Goal: Book appointment/travel/reservation

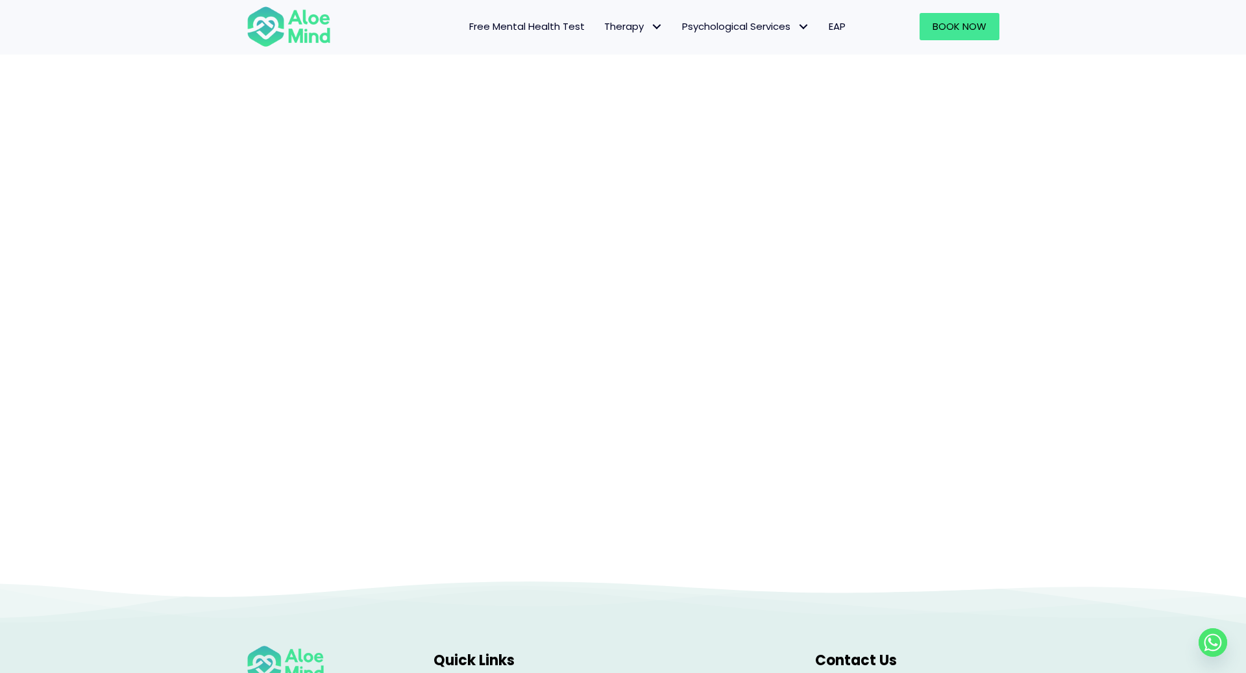
scroll to position [191, 0]
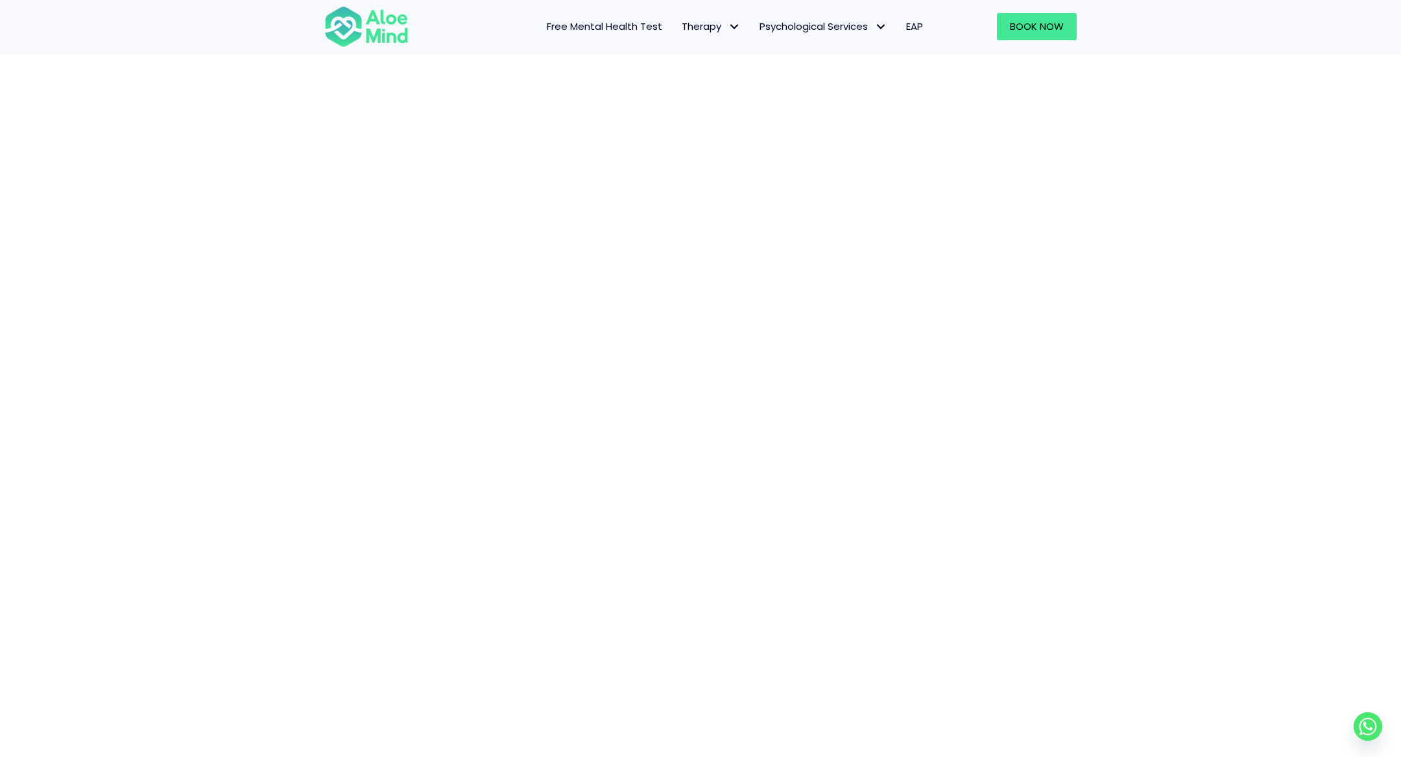
scroll to position [213, 0]
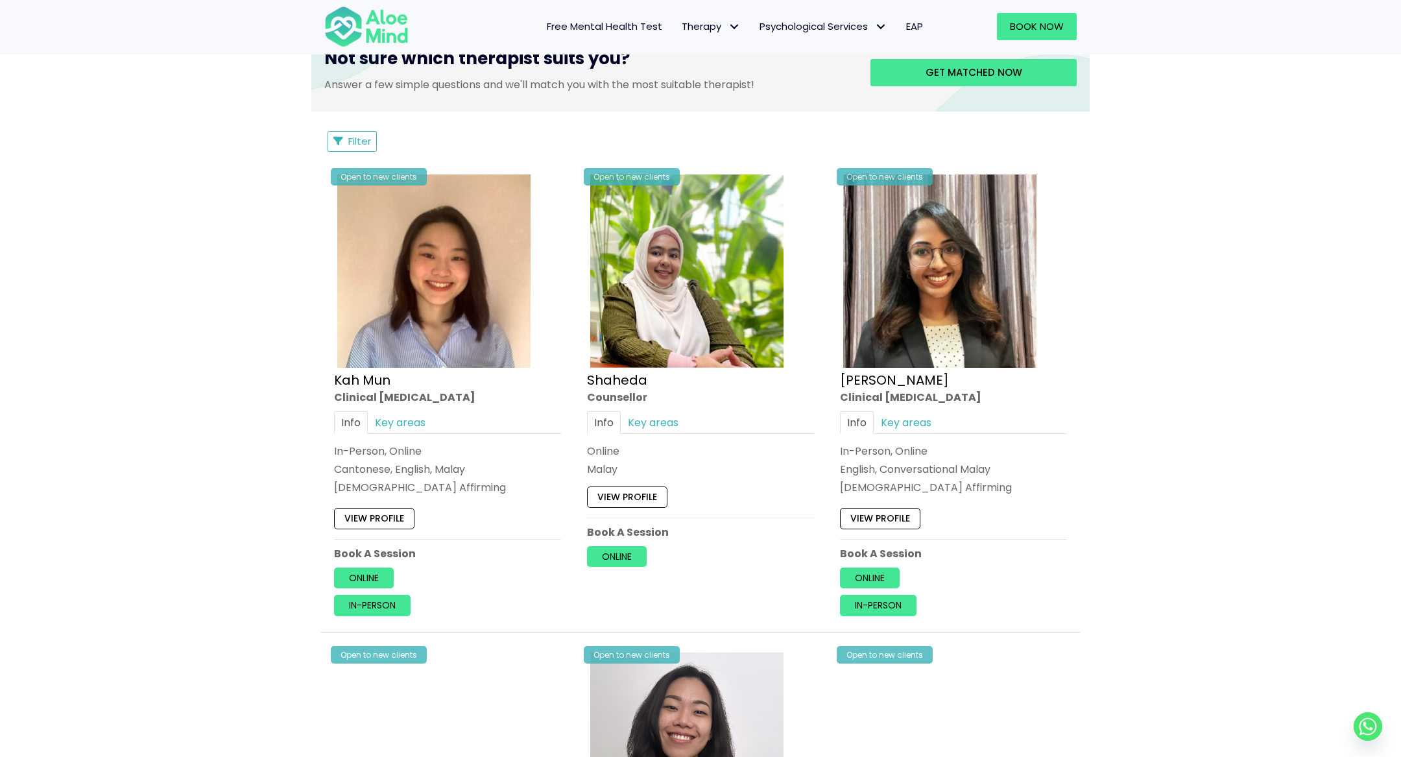
scroll to position [1040, 0]
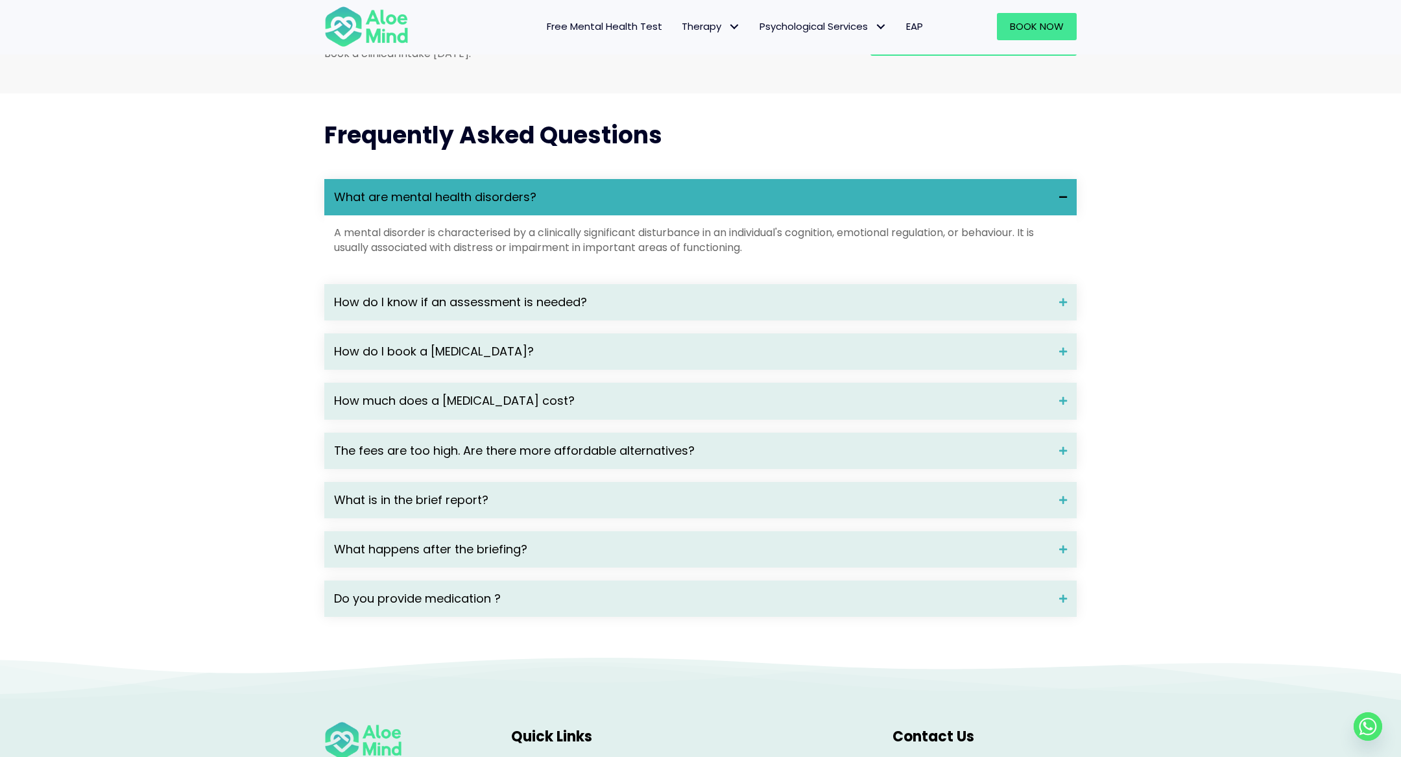
scroll to position [1654, 0]
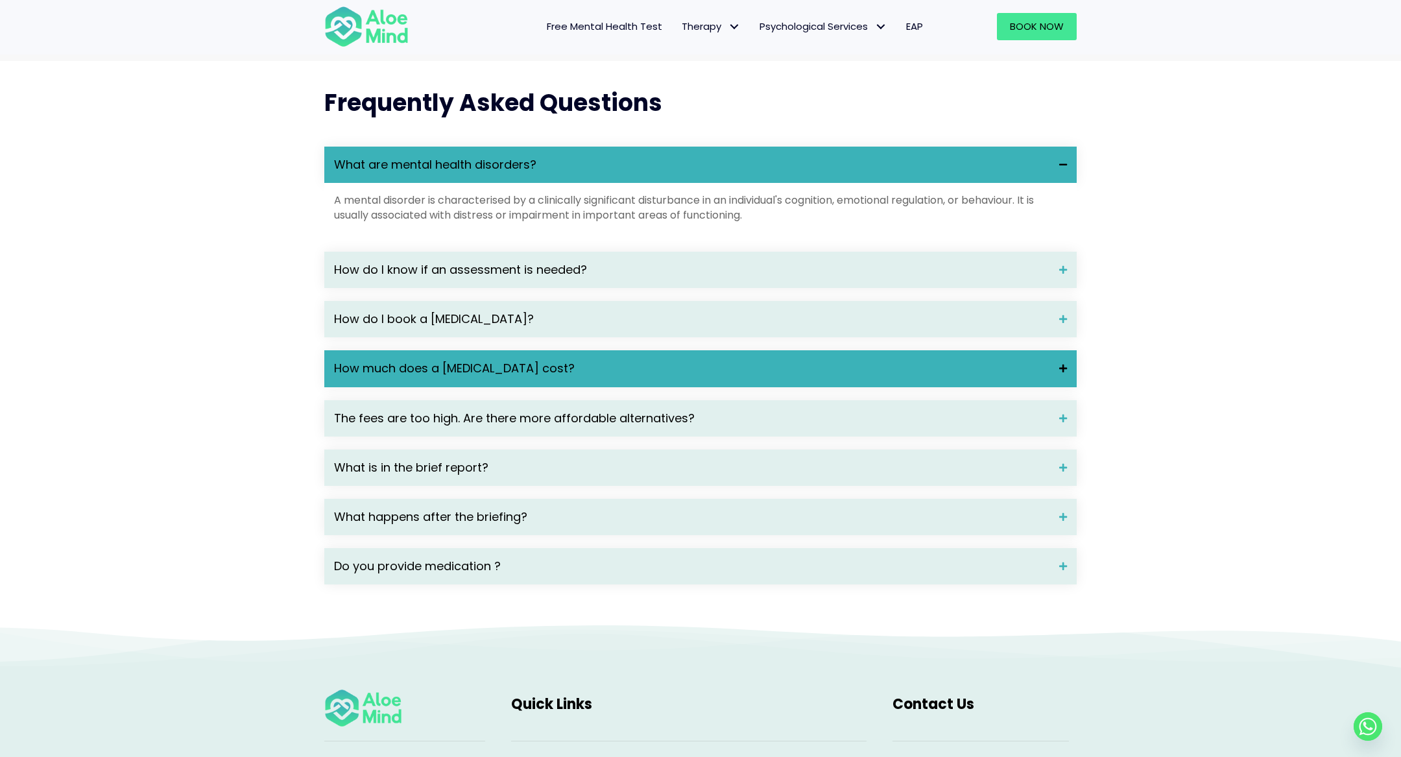
click at [448, 377] on span "How much does a psychological assessment cost?" at bounding box center [692, 368] width 716 height 17
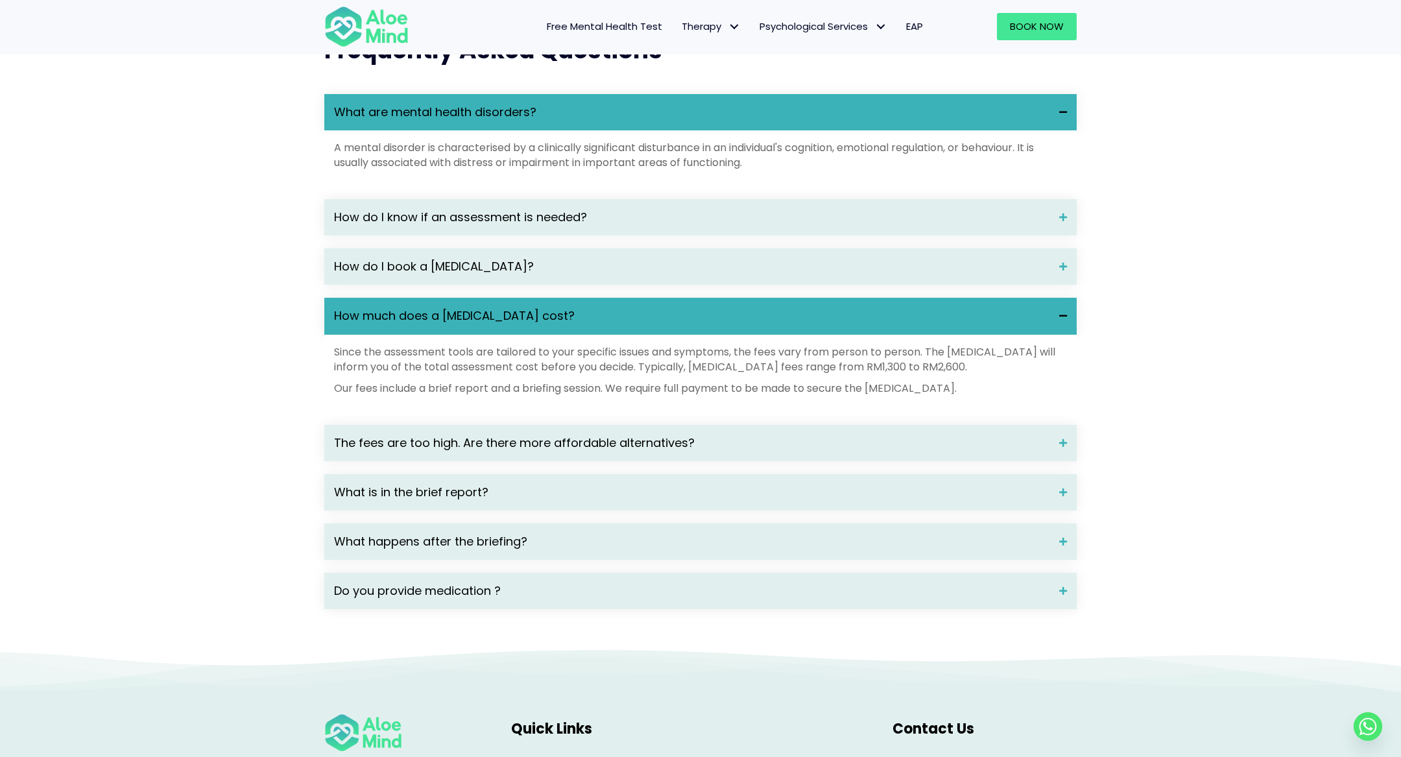
scroll to position [1709, 0]
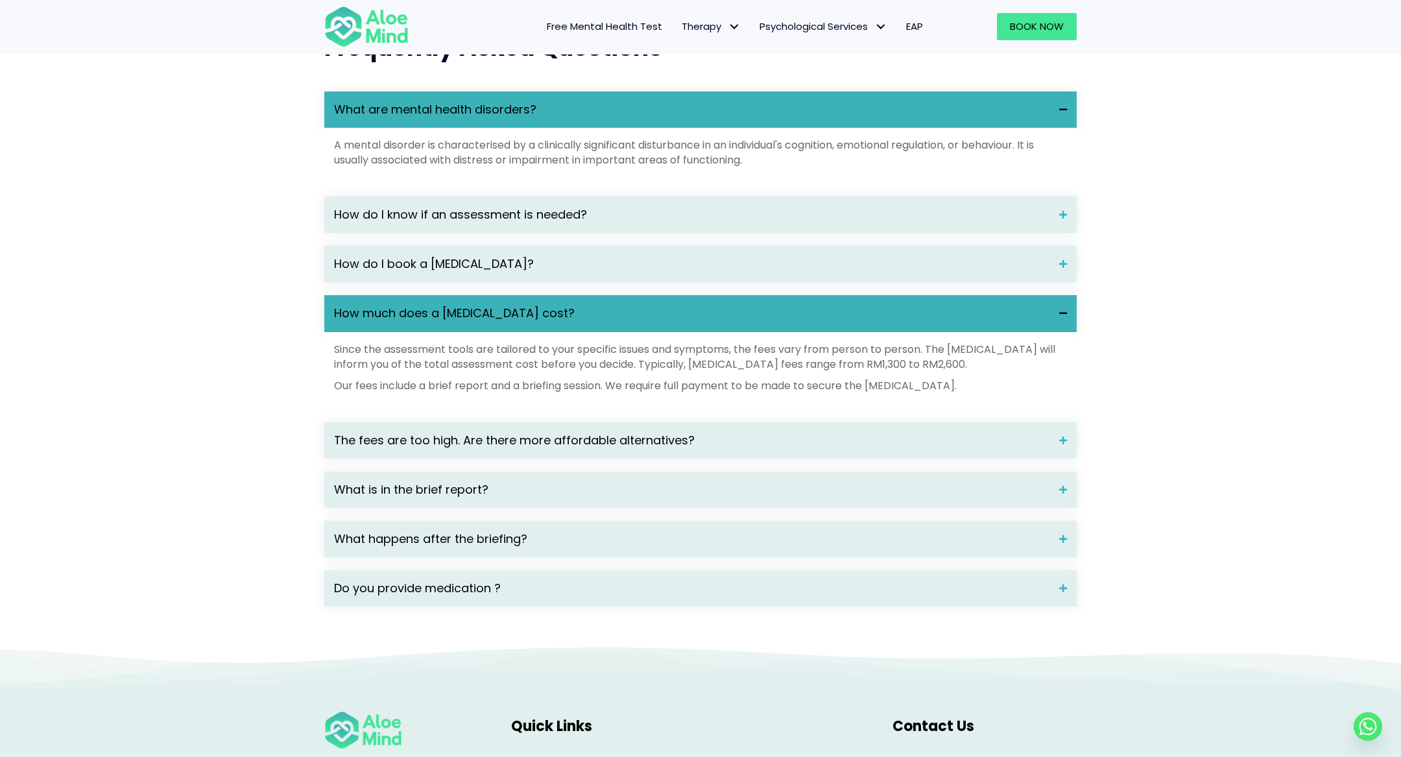
drag, startPoint x: 610, startPoint y: 405, endPoint x: 1022, endPoint y: 405, distance: 411.3
click at [1022, 393] on p "Our fees include a brief report and a briefing session. We require full payment…" at bounding box center [700, 385] width 733 height 15
copy p "We require full payment to be made to secure the psychological assessment."
click at [861, 393] on p "Our fees include a brief report and a briefing session. We require full payment…" at bounding box center [700, 385] width 733 height 15
drag, startPoint x: 855, startPoint y: 403, endPoint x: 1022, endPoint y: 403, distance: 166.7
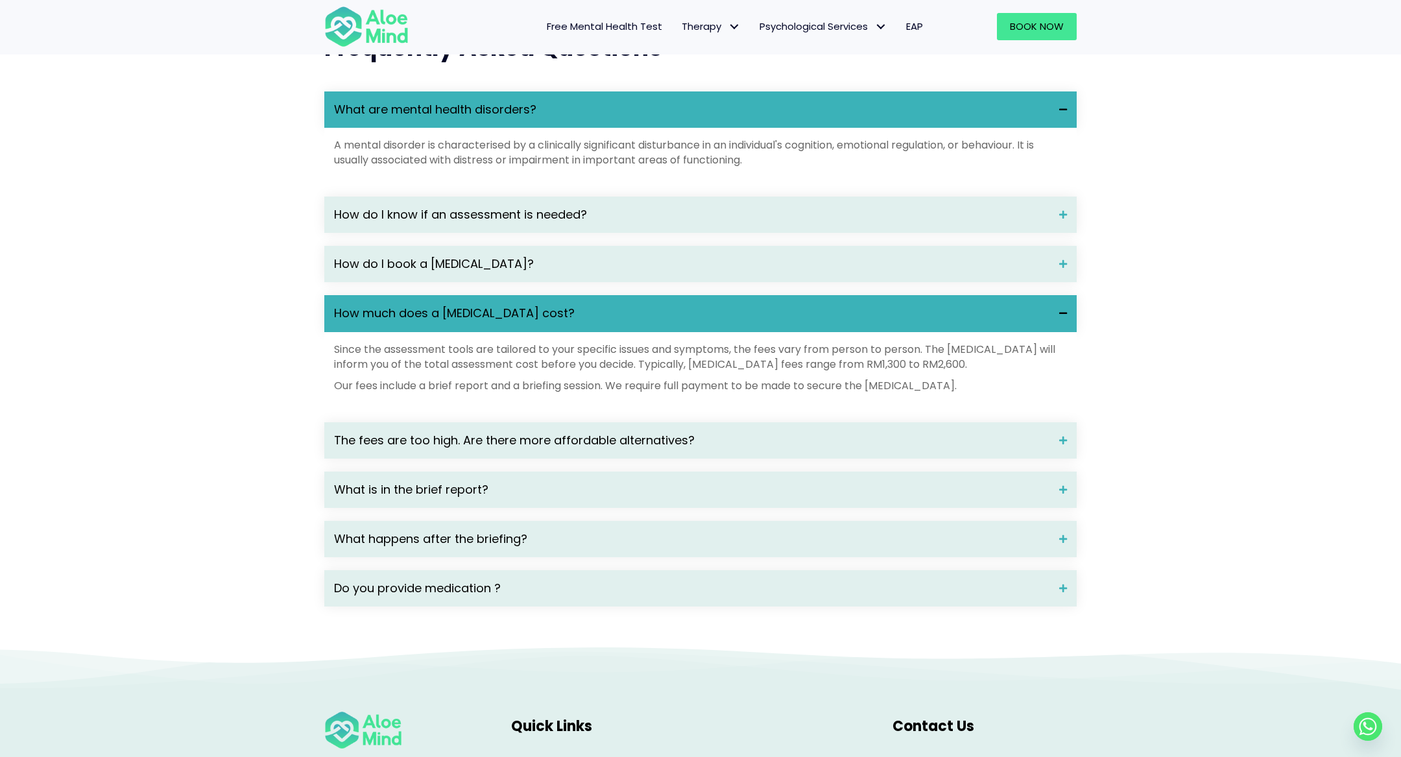
click at [1022, 393] on p "Our fees include a brief report and a briefing session. We require full payment…" at bounding box center [700, 385] width 733 height 15
copy p "he psychological assessment."
click at [679, 394] on div "Since the assessment tools are tailored to your specific issues and symptoms, t…" at bounding box center [700, 368] width 733 height 52
click at [669, 363] on p "Since the assessment tools are tailored to your specific issues and symptoms, t…" at bounding box center [700, 357] width 733 height 30
click at [666, 372] on p "Since the assessment tools are tailored to your specific issues and symptoms, t…" at bounding box center [700, 357] width 733 height 30
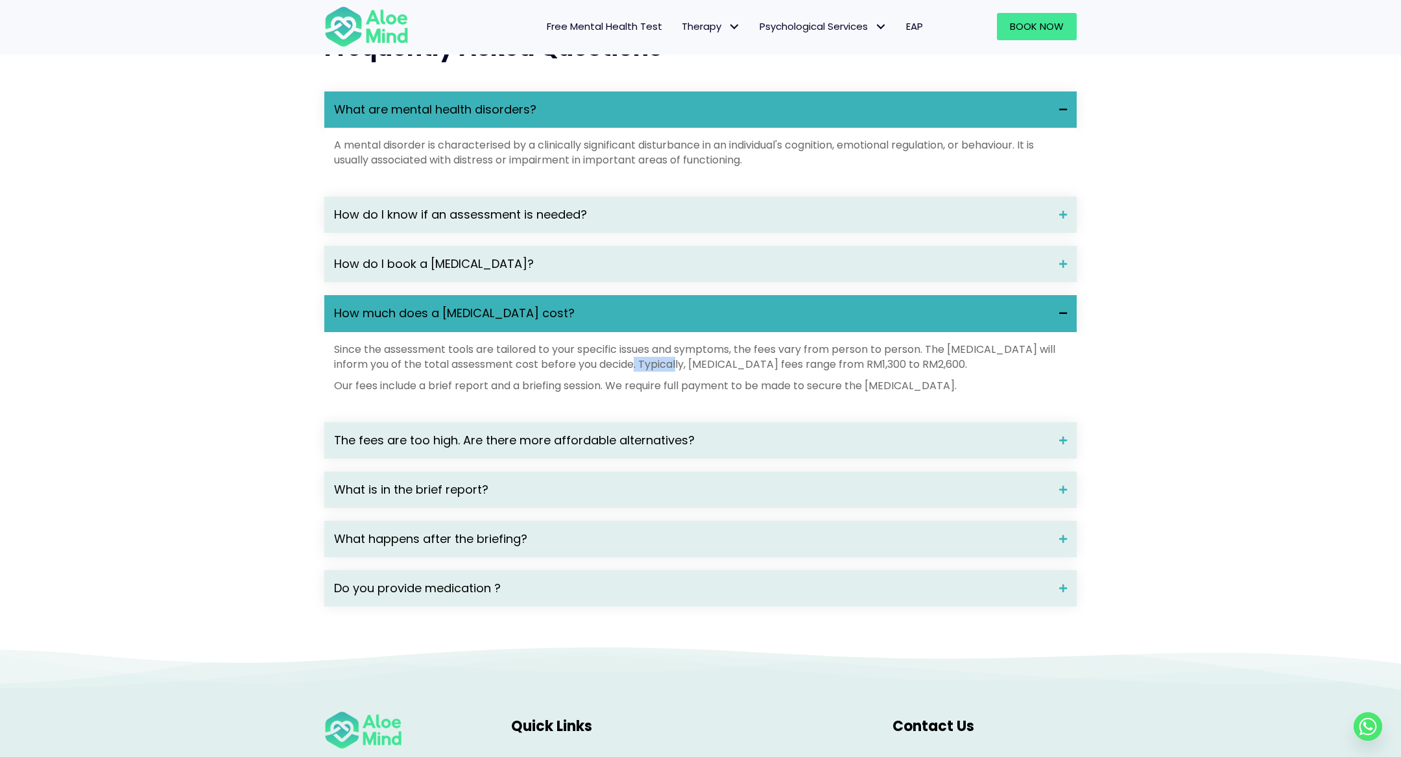
click at [666, 372] on p "Since the assessment tools are tailored to your specific issues and symptoms, t…" at bounding box center [700, 357] width 733 height 30
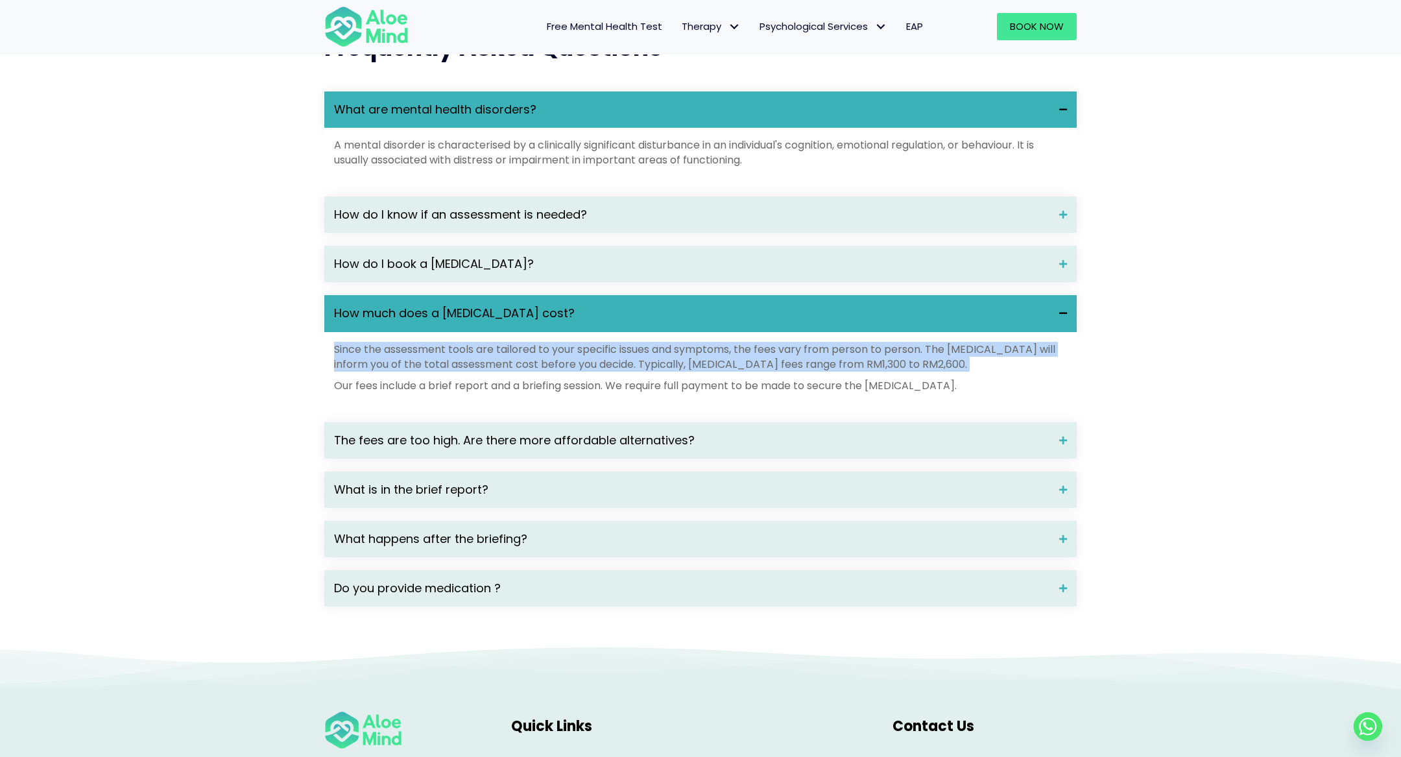
click at [666, 372] on p "Since the assessment tools are tailored to your specific issues and symptoms, t…" at bounding box center [700, 357] width 733 height 30
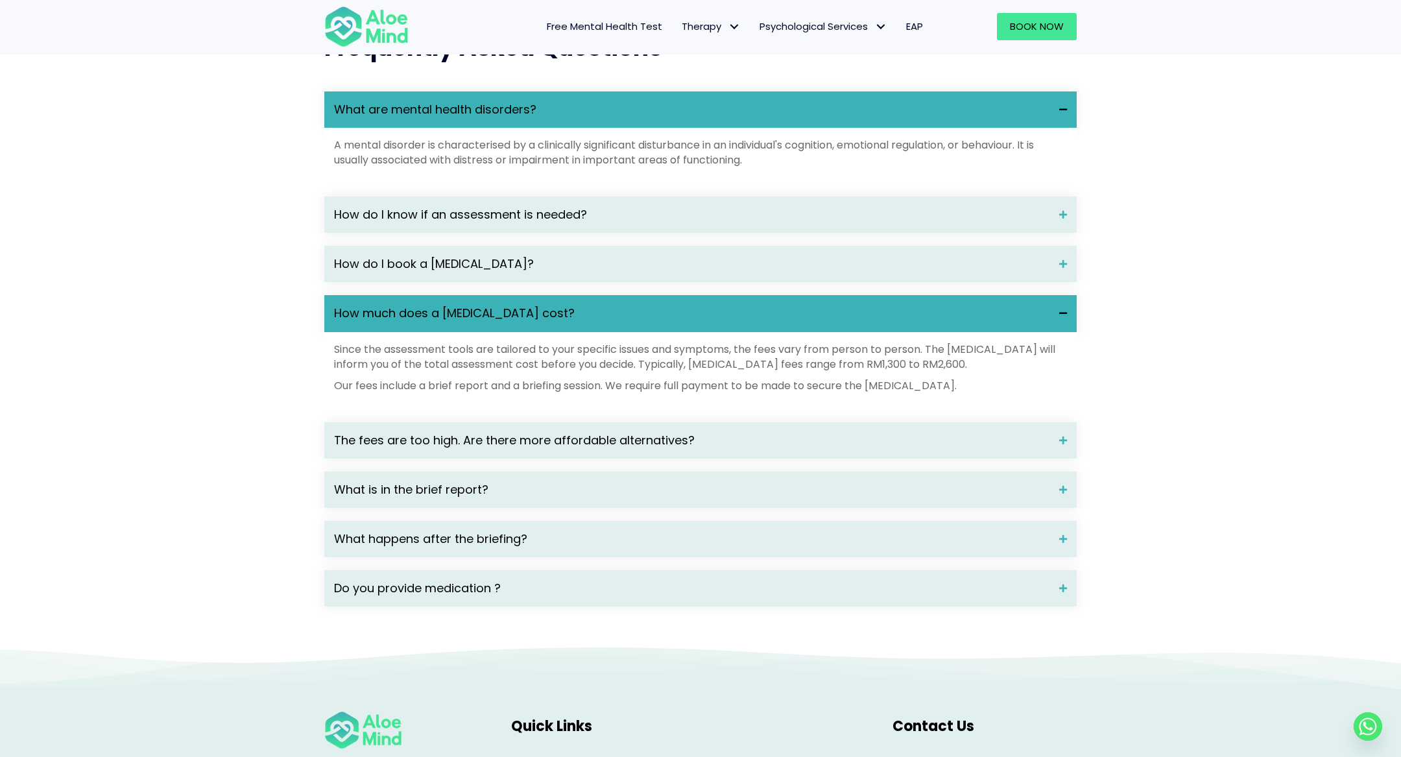
click at [666, 393] on p "Our fees include a brief report and a briefing session. We require full payment…" at bounding box center [700, 385] width 733 height 15
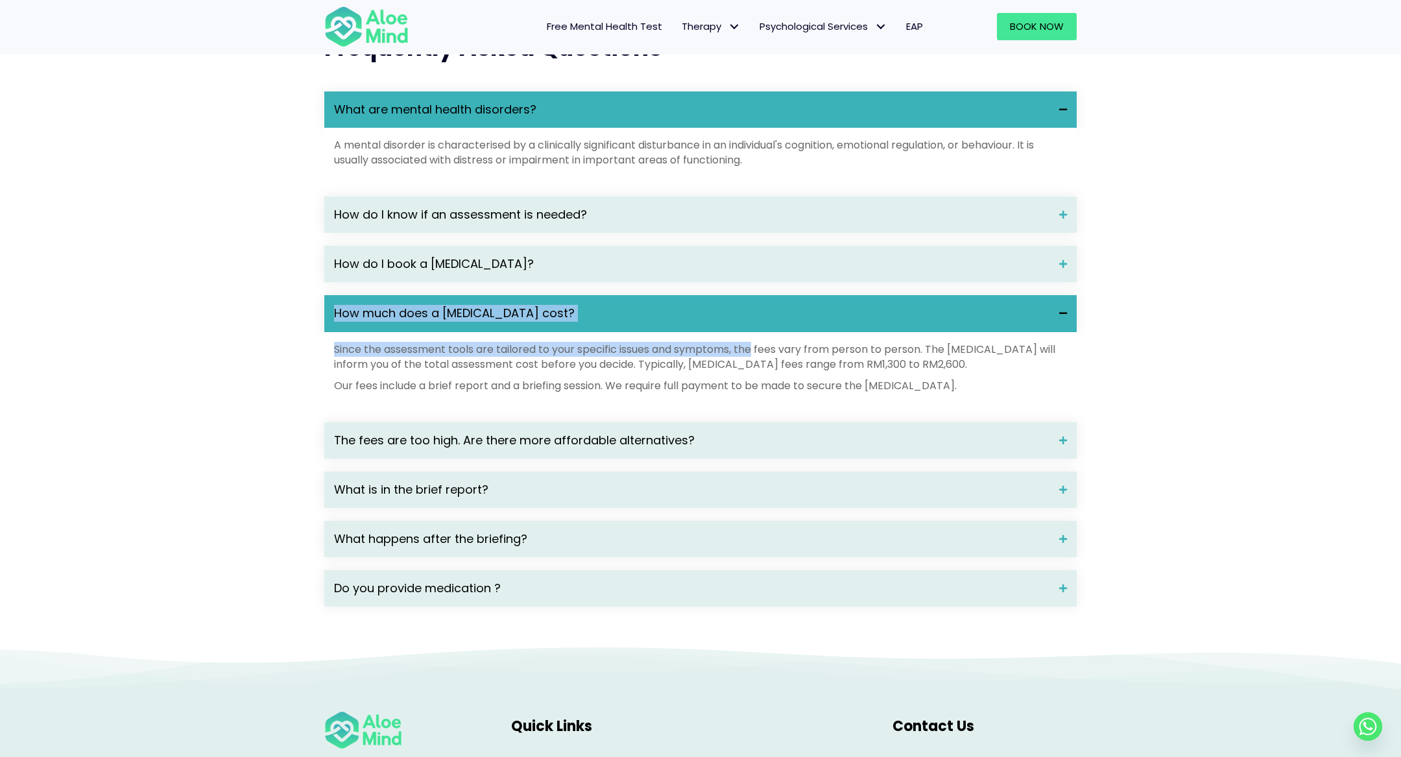
drag, startPoint x: 311, startPoint y: 332, endPoint x: 725, endPoint y: 358, distance: 414.0
click at [758, 363] on div "What are mental health disorders? A mental disorder is characterised by a clini…" at bounding box center [700, 355] width 778 height 555
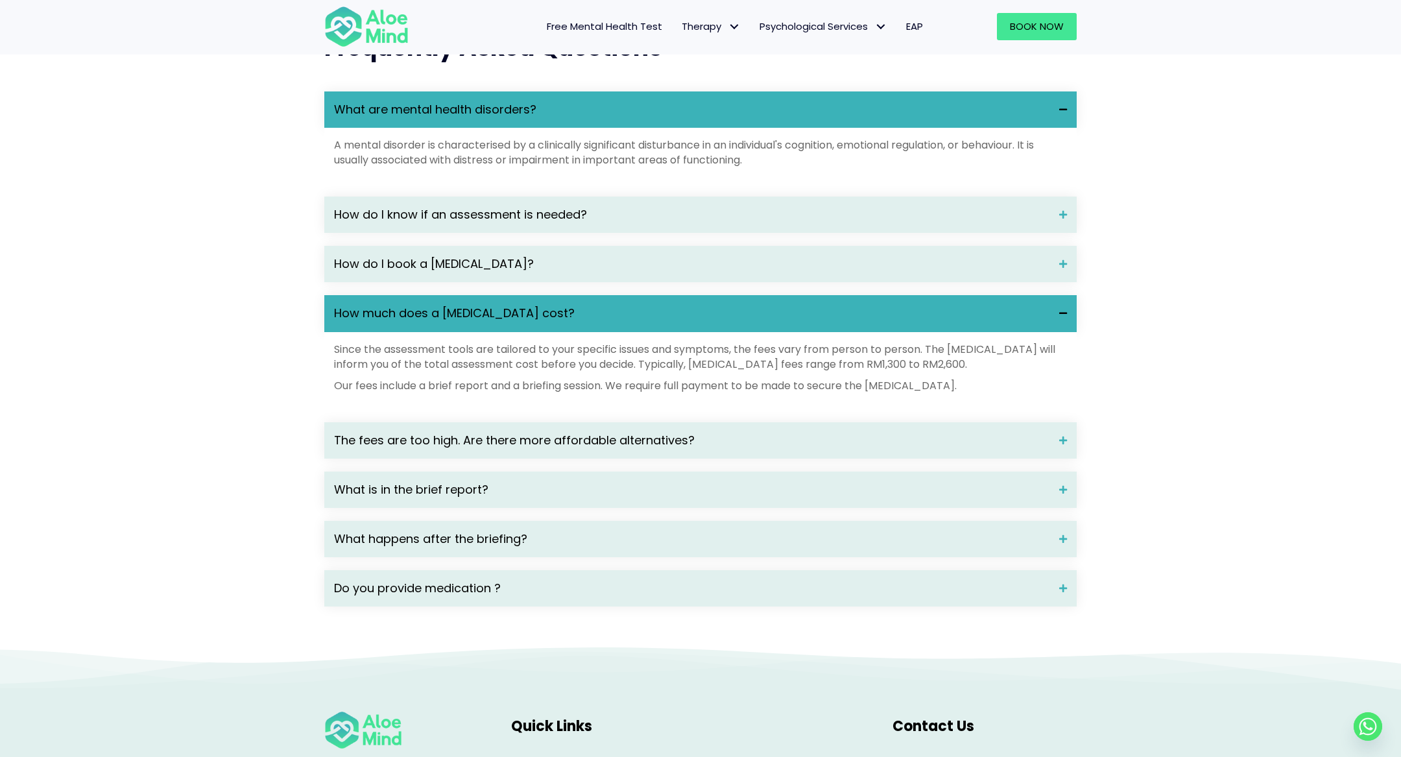
click at [751, 372] on p "Since the assessment tools are tailored to your specific issues and symptoms, t…" at bounding box center [700, 357] width 733 height 30
drag, startPoint x: 1022, startPoint y: 403, endPoint x: 328, endPoint y: 324, distance: 699.3
click at [328, 324] on div "How much does a psychological assessment cost? Since the assessment tools are t…" at bounding box center [700, 352] width 753 height 114
copy div "How much does a psychological assessment cost? Since the assessment tools are t…"
click at [390, 372] on p "Since the assessment tools are tailored to your specific issues and symptoms, t…" at bounding box center [700, 357] width 733 height 30
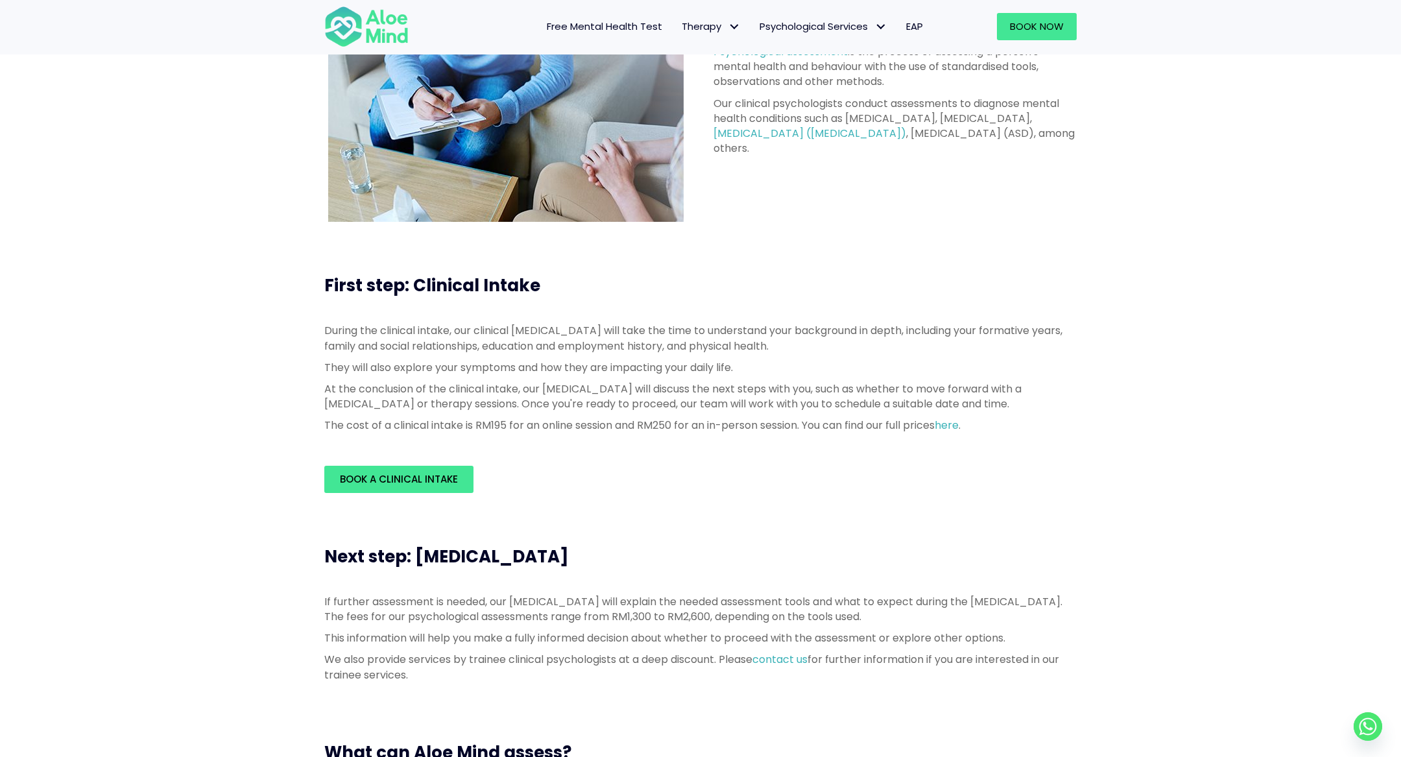
scroll to position [160, 0]
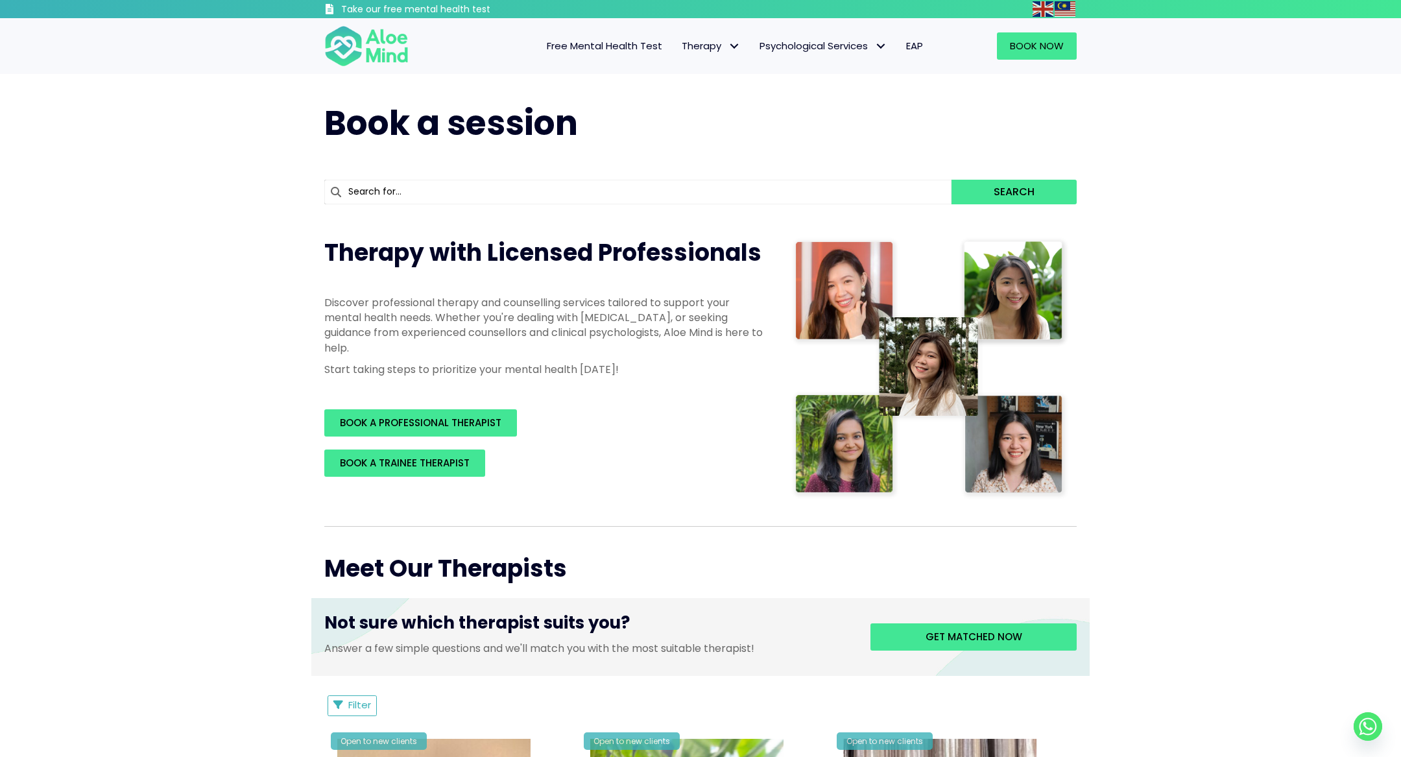
scroll to position [2503, 0]
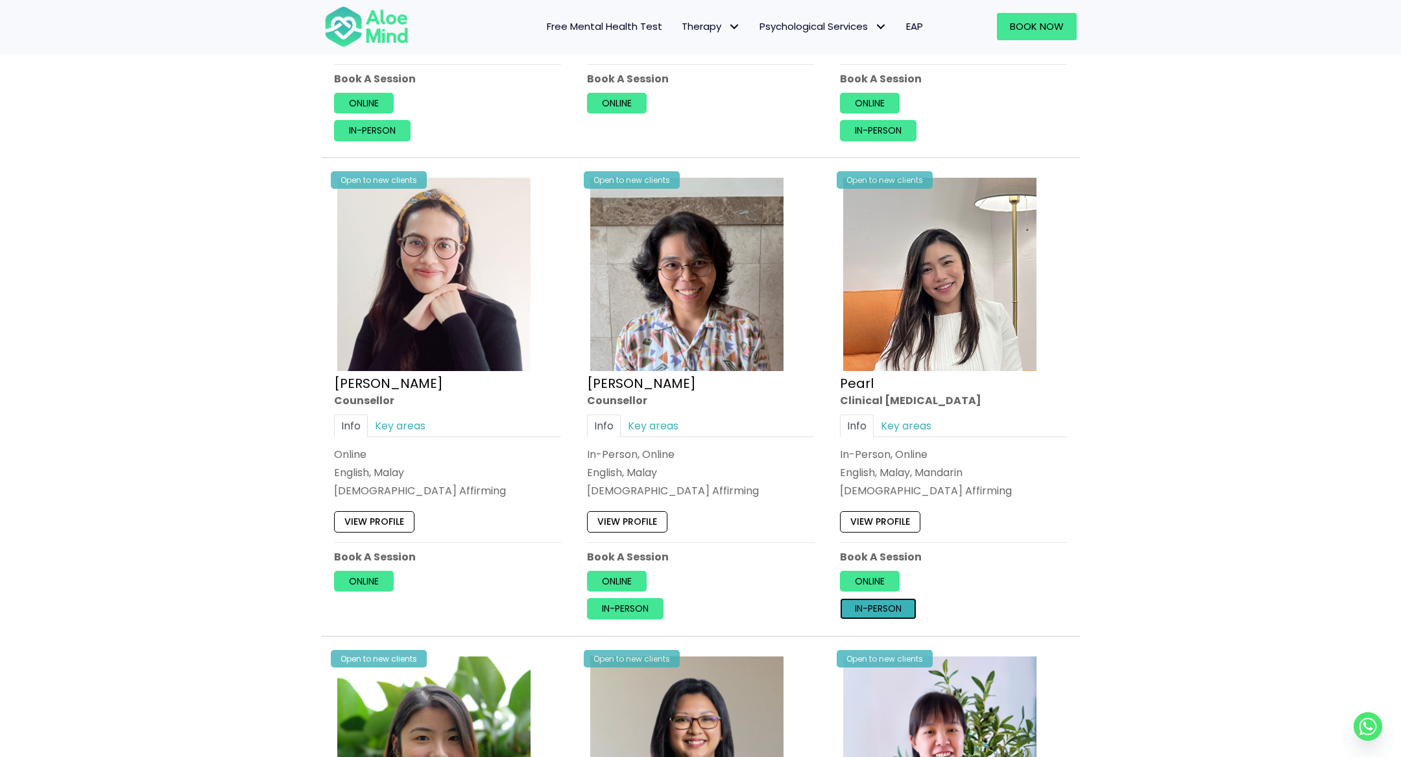
click at [872, 610] on link "In-person" at bounding box center [878, 608] width 77 height 21
click at [1168, 406] on div "Book a session Search Therapy with Licensed Professionals Discover professional…" at bounding box center [700, 569] width 1401 height 6001
click at [876, 505] on div "View profile" at bounding box center [953, 518] width 227 height 27
click at [876, 515] on link "View profile" at bounding box center [880, 522] width 80 height 21
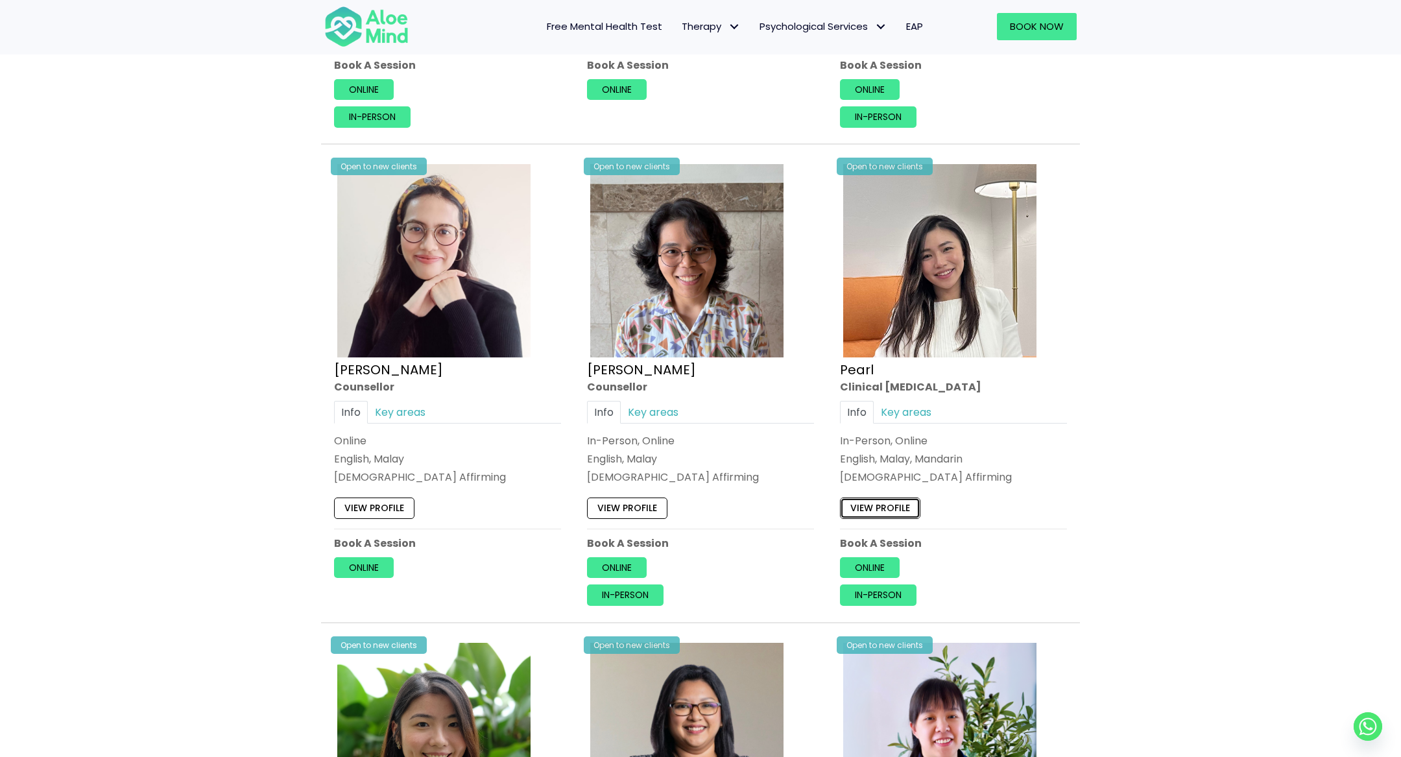
scroll to position [2537, 0]
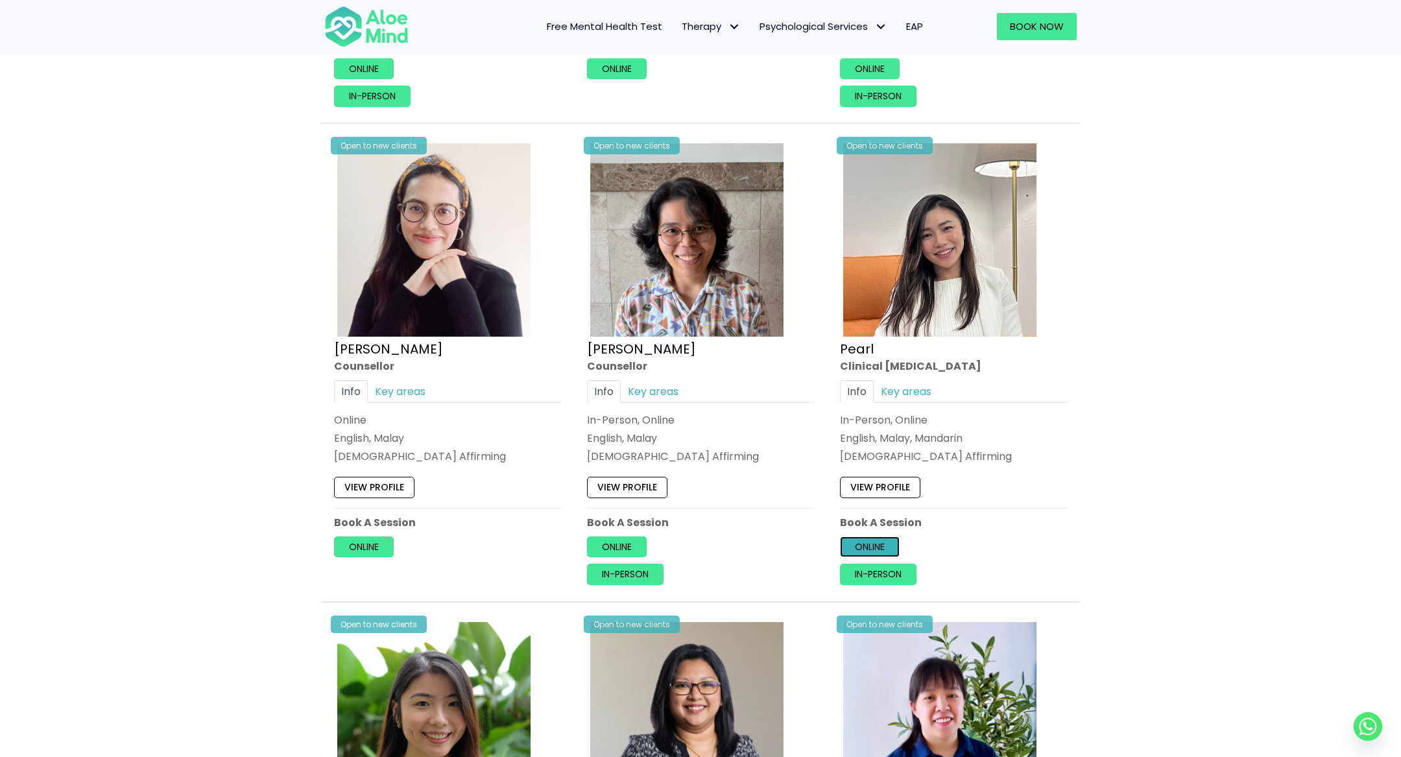
click at [879, 537] on link "Online" at bounding box center [870, 546] width 60 height 21
click at [904, 566] on link "In-person" at bounding box center [878, 574] width 77 height 21
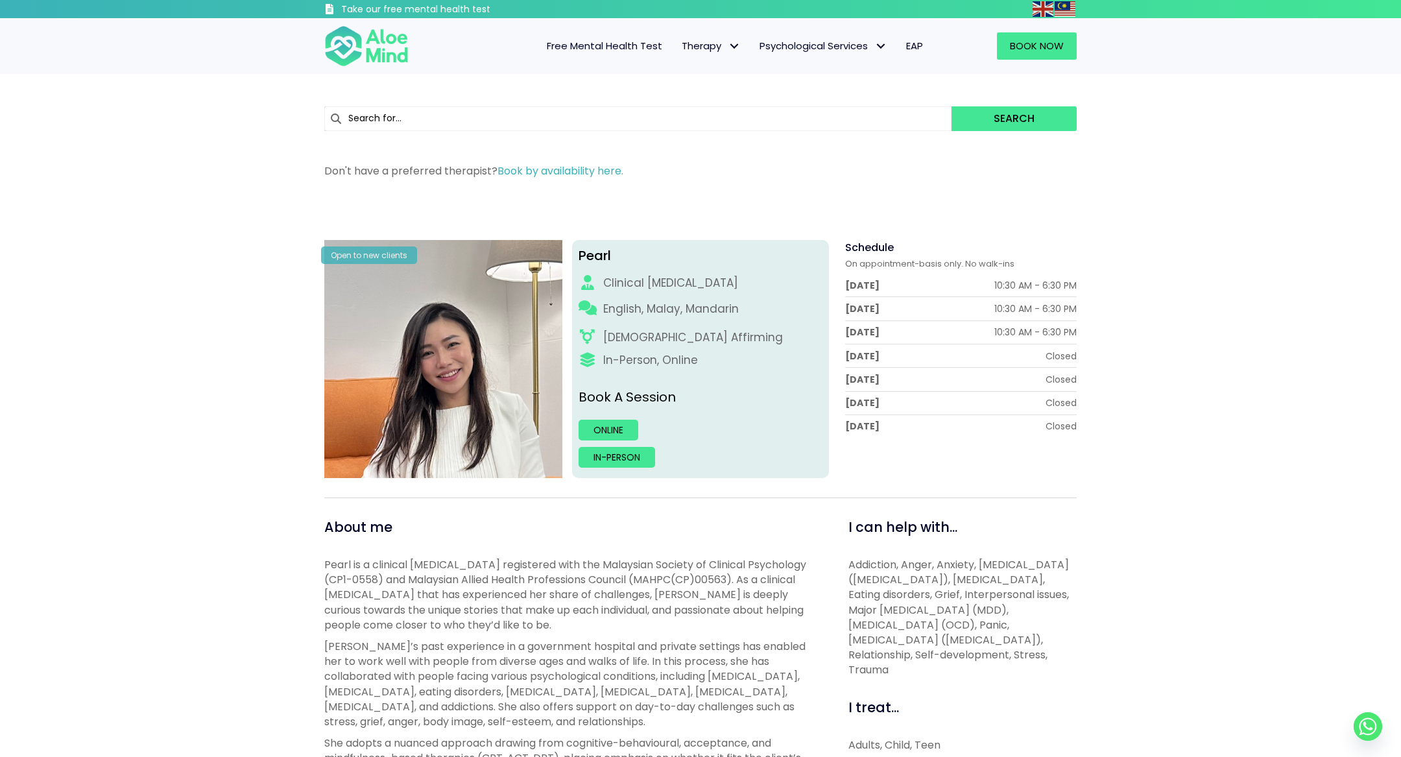
click at [750, 577] on span "Pearl is a clinical [MEDICAL_DATA] registered with the Malaysian Society of Cli…" at bounding box center [565, 594] width 482 height 75
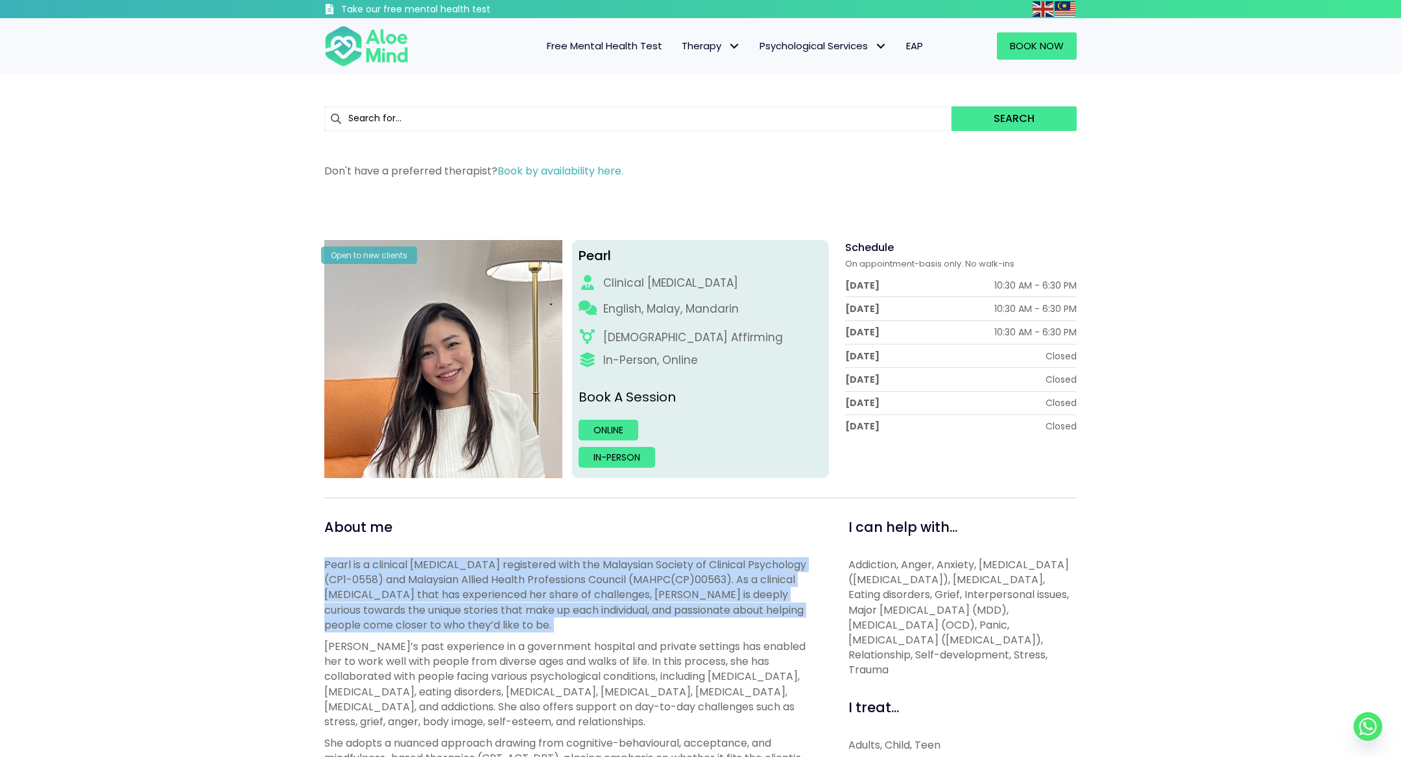
click at [750, 577] on span "Pearl is a clinical [MEDICAL_DATA] registered with the Malaysian Society of Cli…" at bounding box center [565, 594] width 482 height 75
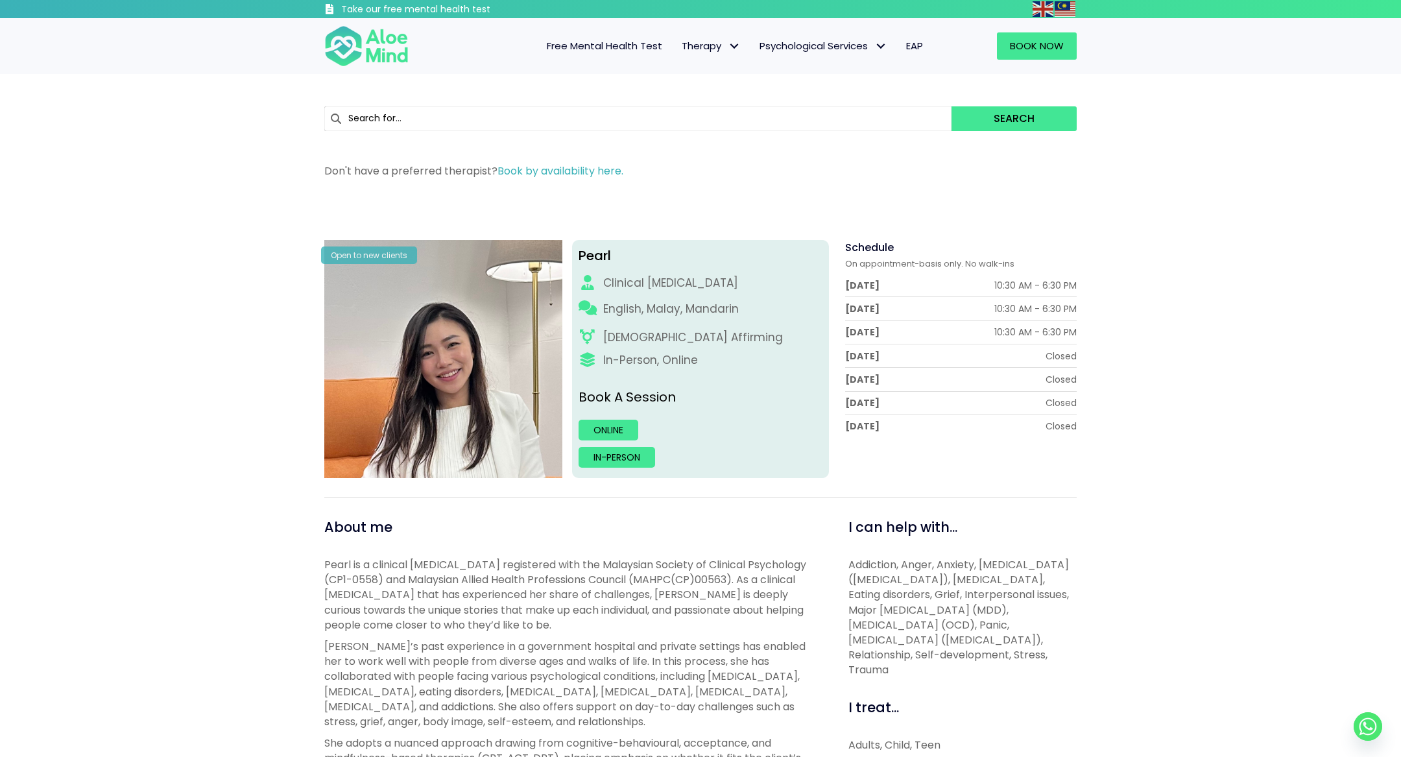
click at [761, 617] on p "Pearl is a clinical [MEDICAL_DATA] registered with the Malaysian Society of Cli…" at bounding box center [571, 594] width 495 height 75
click at [616, 434] on link "Online" at bounding box center [609, 430] width 60 height 21
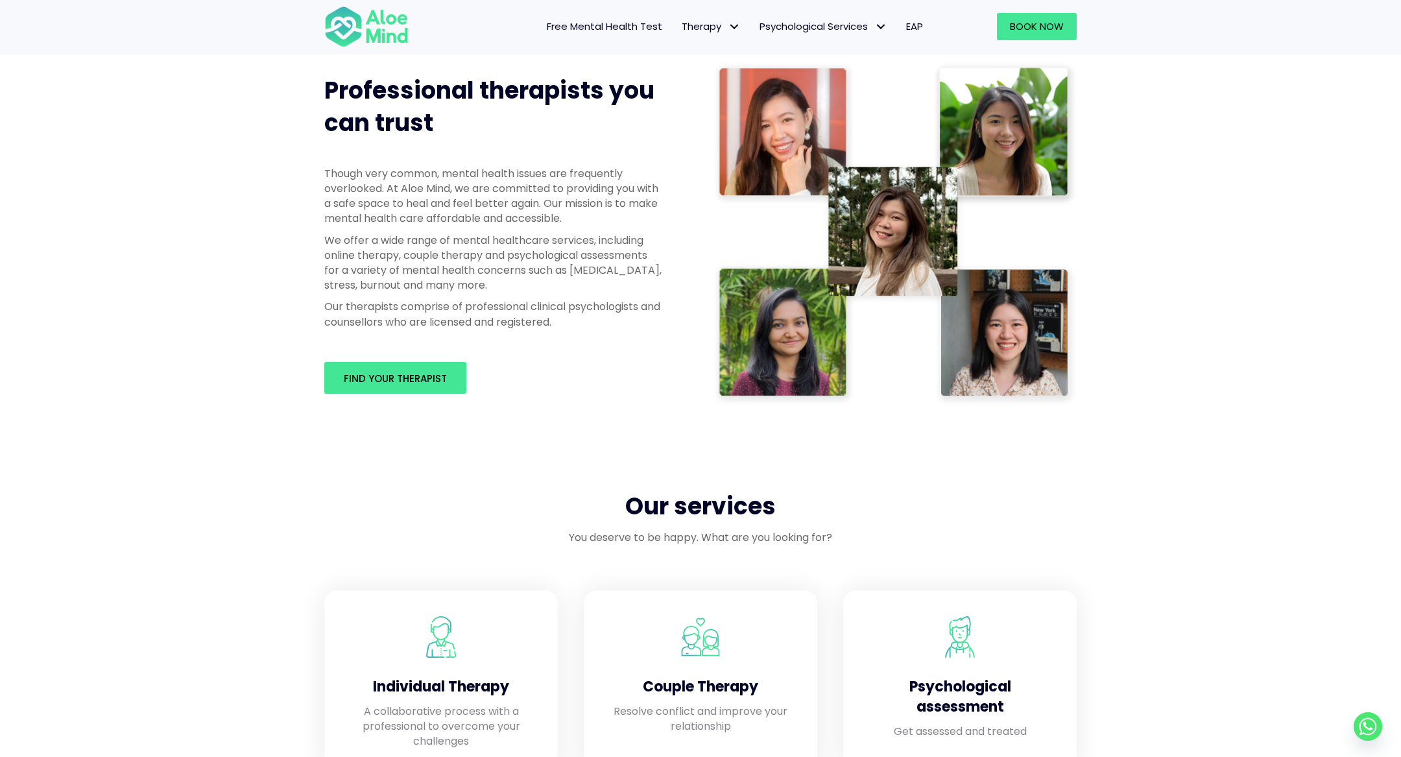
scroll to position [138, 0]
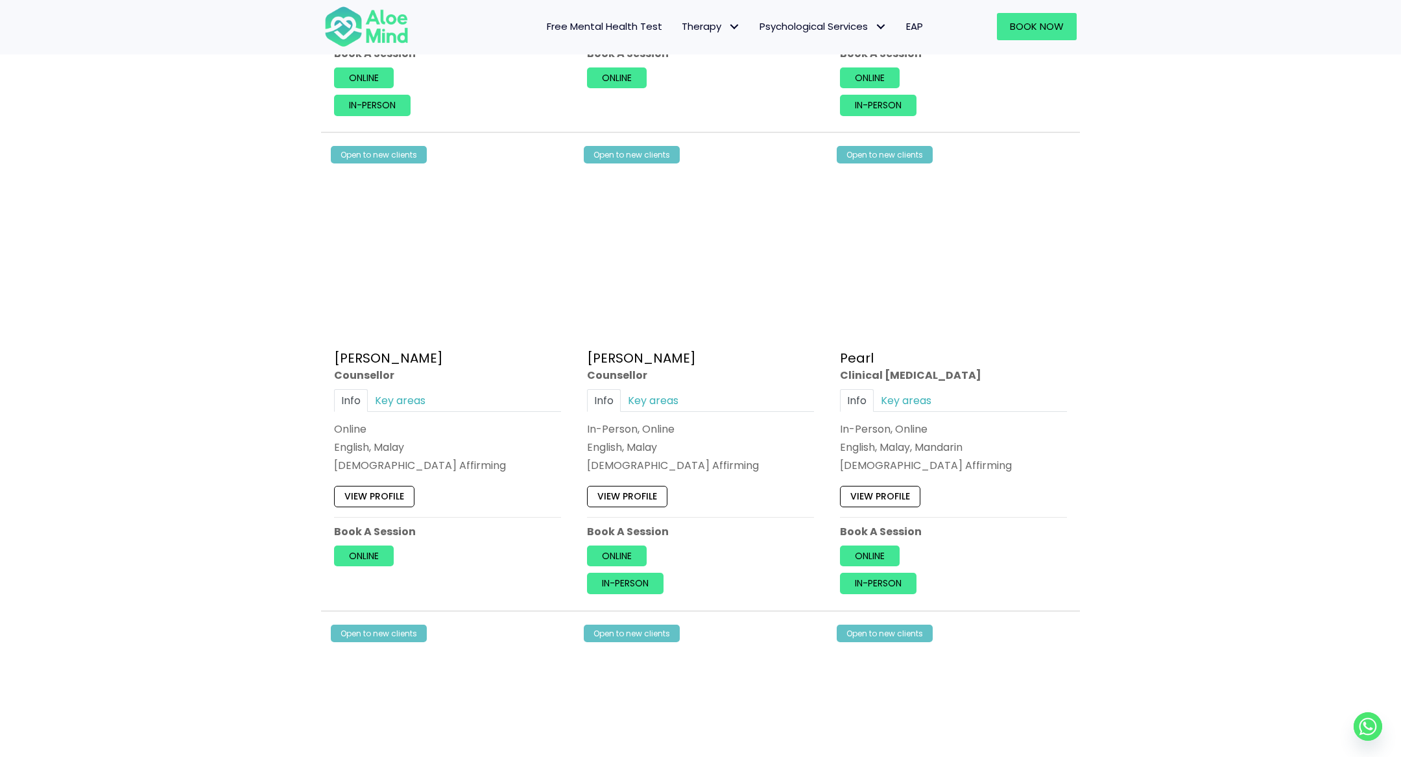
scroll to position [2533, 0]
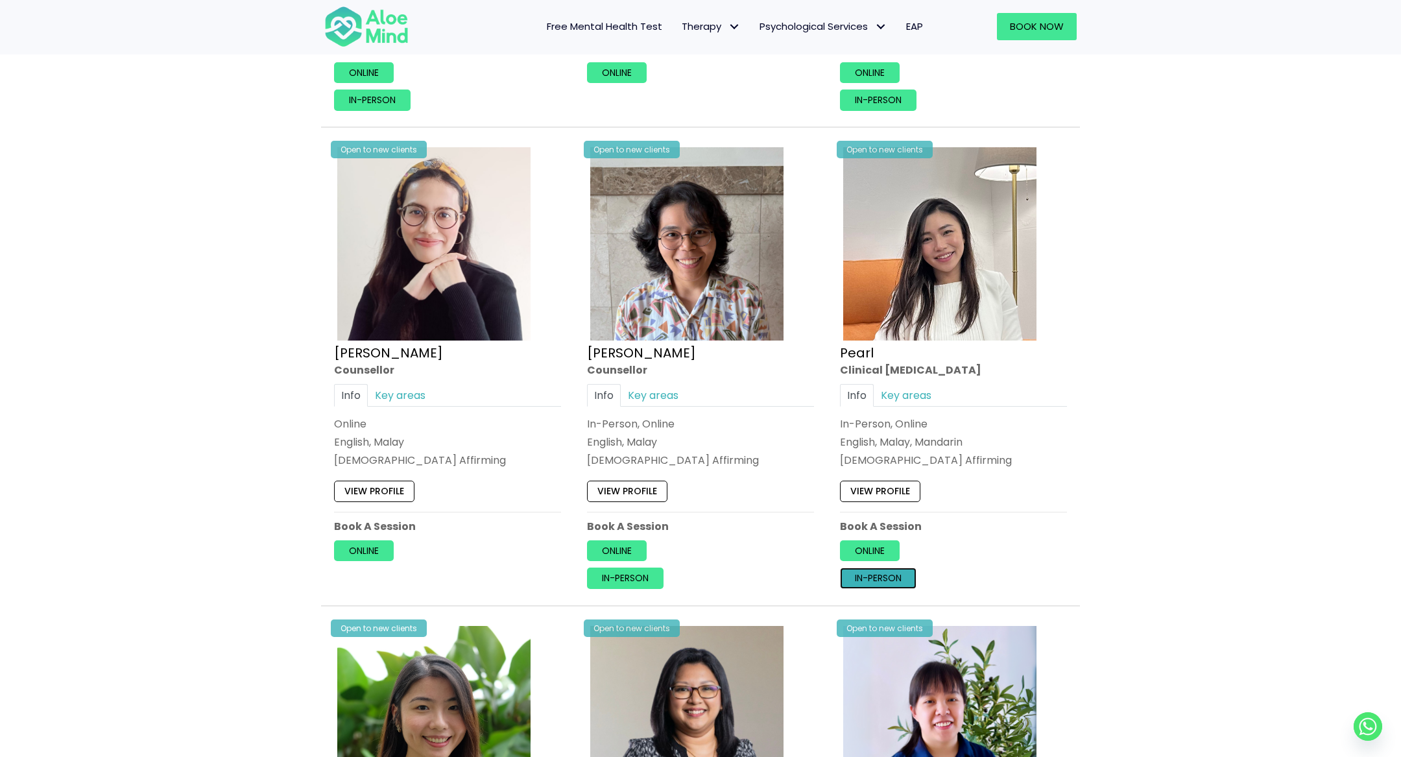
click at [893, 568] on link "In-person" at bounding box center [878, 578] width 77 height 21
